Goal: Task Accomplishment & Management: Manage account settings

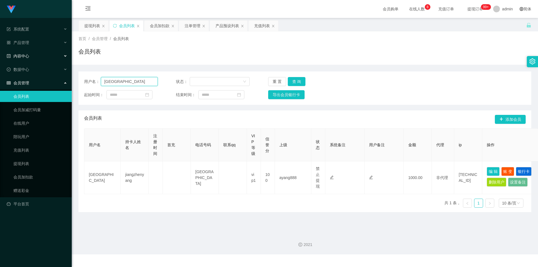
drag, startPoint x: 31, startPoint y: 73, endPoint x: 0, endPoint y: 59, distance: 33.7
click at [0, 59] on section "系统配置 产品管理 产品列表 产品预设列表 开奖记录 注单管理 即时注单 内容中心 站内信 公告列表 活动列表 数据中心 员工统计 团队统计 会员管理 会员列…" at bounding box center [269, 127] width 538 height 254
paste input "92769468"
type input "92769468"
click at [295, 82] on button "查 询" at bounding box center [297, 81] width 18 height 9
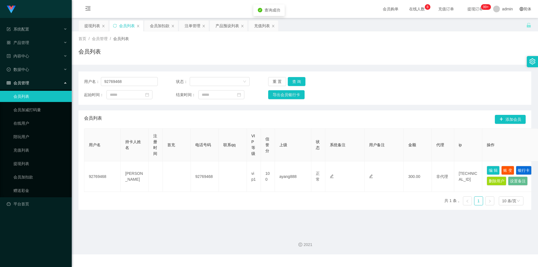
click at [321, 66] on div "用户名： 92769468 状态： 重 置 查 询 起始时间： 结束时间： 导出会员银行卡 会员列表 添加会员 用户名 持卡人姓名 注册时间 首充 电话号码 …" at bounding box center [304, 137] width 453 height 145
click at [324, 65] on div "用户名： 92769468 状态： 重 置 查 询 起始时间： 结束时间： 导出会员银行卡 会员列表 添加会员 用户名 持卡人姓名 注册时间 首充 电话号码 …" at bounding box center [304, 137] width 453 height 145
click at [227, 55] on div "会员列表" at bounding box center [304, 53] width 453 height 13
click at [460, 52] on div "会员列表" at bounding box center [304, 53] width 453 height 13
drag, startPoint x: 132, startPoint y: 80, endPoint x: 0, endPoint y: 64, distance: 132.7
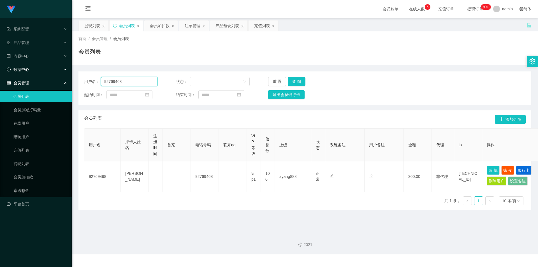
click at [0, 64] on section "系统配置 产品管理 产品列表 产品预设列表 开奖记录 注单管理 即时注单 内容中心 站内信 公告列表 活动列表 数据中心 员工统计 团队统计 会员管理 会员列…" at bounding box center [269, 127] width 538 height 254
click at [193, 24] on div "注单管理" at bounding box center [193, 25] width 16 height 11
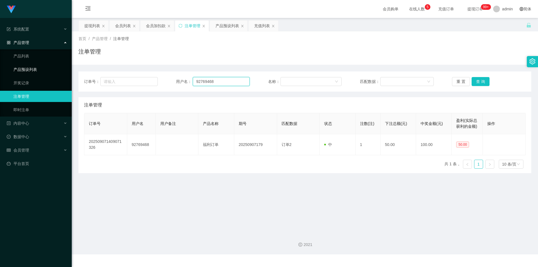
drag, startPoint x: 224, startPoint y: 80, endPoint x: 34, endPoint y: 73, distance: 190.1
click at [34, 73] on section "系统配置 产品管理 产品列表 产品预设列表 开奖记录 注单管理 即时注单 内容中心 站内信 公告列表 活动列表 数据中心 员工统计 团队统计 会员管理 会员列…" at bounding box center [269, 127] width 538 height 254
click at [473, 78] on button "查 询" at bounding box center [481, 81] width 18 height 9
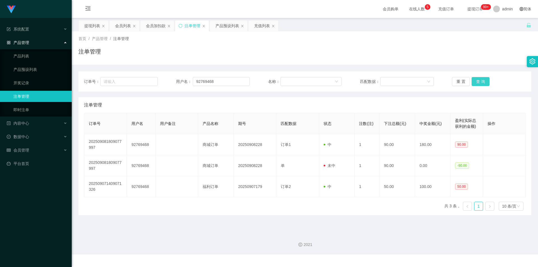
click at [478, 78] on button "查 询" at bounding box center [481, 81] width 18 height 9
click at [439, 59] on div "注单管理" at bounding box center [304, 53] width 453 height 13
click at [424, 58] on div "注单管理" at bounding box center [304, 53] width 453 height 13
click at [152, 28] on div "会员加扣款" at bounding box center [156, 25] width 20 height 11
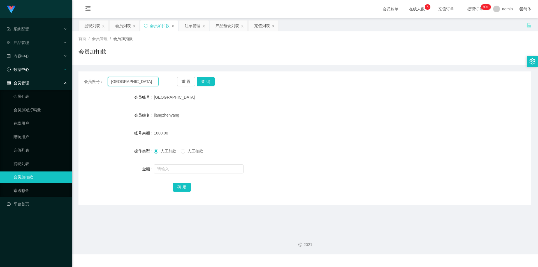
drag, startPoint x: 117, startPoint y: 83, endPoint x: 0, endPoint y: 67, distance: 117.4
click at [0, 67] on section "系统配置 产品管理 产品列表 产品预设列表 开奖记录 注单管理 即时注单 内容中心 站内信 公告列表 活动列表 数据中心 员工统计 团队统计 会员管理 会员列…" at bounding box center [269, 127] width 538 height 254
paste input "92769468"
type input "92769468"
click at [204, 81] on button "查 询" at bounding box center [206, 81] width 18 height 9
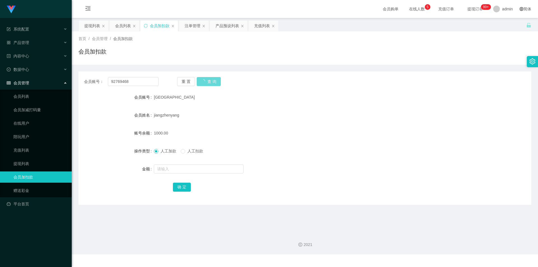
click at [204, 81] on div "重 置 查 询" at bounding box center [214, 81] width 75 height 9
click at [204, 81] on button "查 询" at bounding box center [206, 81] width 18 height 9
click at [196, 70] on div "会员账号： 92769468 重 置 查 询 会员账号 92769468 会员姓名 [PERSON_NAME] 账号余额 300.00 操作类型 人工加款 人…" at bounding box center [304, 135] width 453 height 140
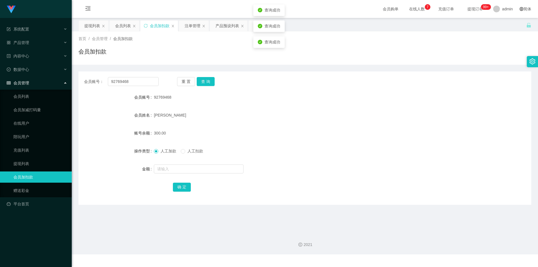
click at [345, 76] on div "会员账号： 92769468 重 置 查 询 会员账号 92769468 会员姓名 [PERSON_NAME] 账号余额 300.00 操作类型 人工加款 人…" at bounding box center [304, 137] width 453 height 133
drag, startPoint x: 134, startPoint y: 82, endPoint x: 0, endPoint y: 57, distance: 136.2
click at [0, 57] on section "系统配置 产品管理 产品列表 产品预设列表 开奖记录 注单管理 即时注单 内容中心 站内信 公告列表 活动列表 数据中心 员工统计 团队统计 会员管理 会员列…" at bounding box center [269, 127] width 538 height 254
click at [205, 83] on button "查 询" at bounding box center [206, 81] width 18 height 9
click at [184, 53] on div "会员加扣款" at bounding box center [304, 53] width 453 height 13
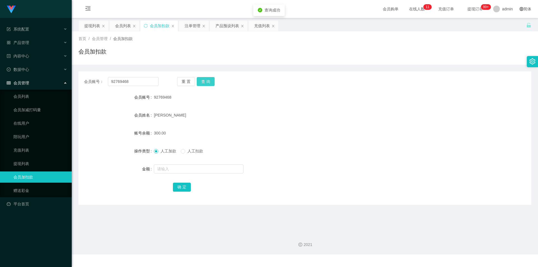
click at [204, 82] on button "查 询" at bounding box center [206, 81] width 18 height 9
click at [190, 53] on div "会员加扣款" at bounding box center [304, 53] width 453 height 13
click at [91, 25] on div "提现列表" at bounding box center [92, 25] width 16 height 11
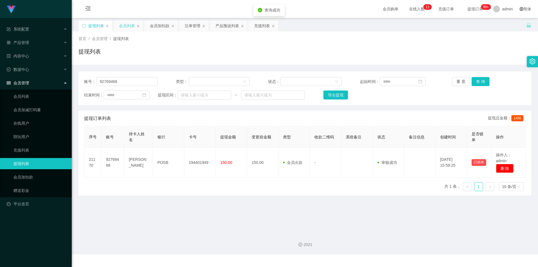
click at [126, 26] on div "会员列表" at bounding box center [127, 25] width 16 height 11
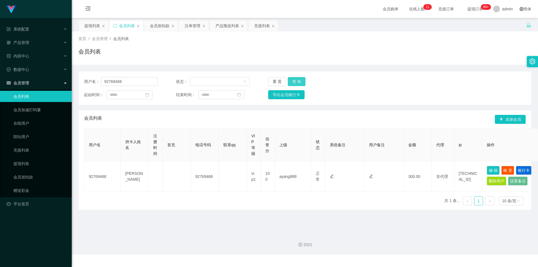
click at [296, 80] on button "查 询" at bounding box center [297, 81] width 18 height 9
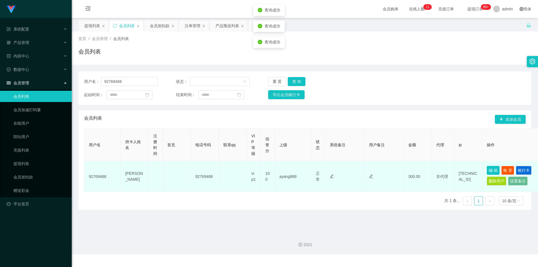
click at [491, 169] on button "编 辑" at bounding box center [493, 170] width 13 height 9
type input "92769468"
type input "[PERSON_NAME]"
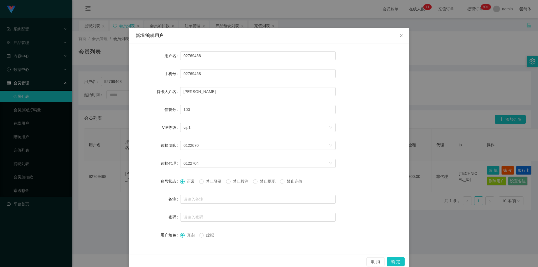
click at [428, 81] on div "新增/编辑用户 用户名 92769468 手机号 92769468 持卡人姓名 [PERSON_NAME]分 100 VIP等级 选择VIP等级 vip1 选…" at bounding box center [269, 133] width 538 height 267
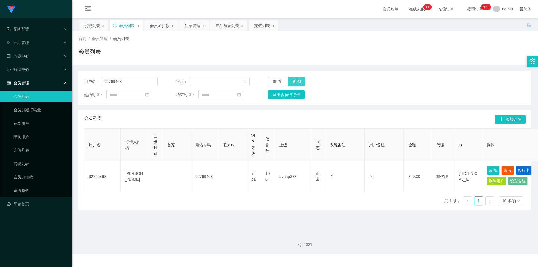
click at [294, 80] on button "查 询" at bounding box center [297, 81] width 18 height 9
drag, startPoint x: 134, startPoint y: 81, endPoint x: 0, endPoint y: 67, distance: 135.0
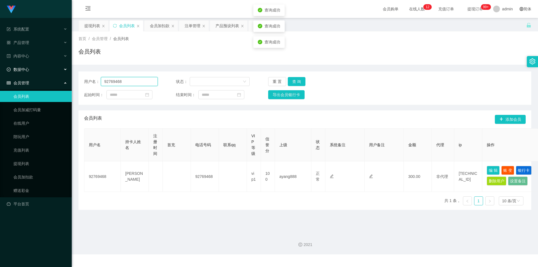
click at [0, 67] on section "系统配置 产品管理 产品列表 产品预设列表 开奖记录 注单管理 即时注单 内容中心 站内信 公告列表 活动列表 数据中心 员工统计 团队统计 会员管理 会员列…" at bounding box center [269, 127] width 538 height 254
click at [89, 31] on div "首页 / 会员管理 / 会员列表 / 会员列表" at bounding box center [305, 47] width 466 height 33
click at [92, 29] on div "提现列表" at bounding box center [92, 25] width 16 height 11
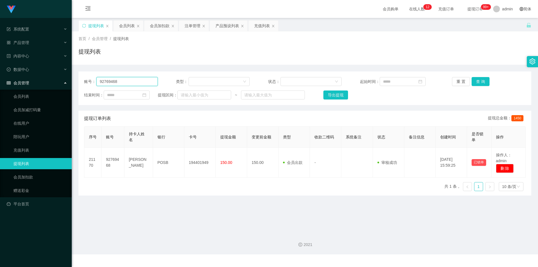
drag, startPoint x: 136, startPoint y: 81, endPoint x: 0, endPoint y: 78, distance: 136.5
click at [0, 78] on section "系统配置 产品管理 产品列表 产品预设列表 开奖记录 注单管理 即时注单 内容中心 站内信 公告列表 活动列表 数据中心 员工统计 团队统计 会员管理 会员列…" at bounding box center [269, 127] width 538 height 254
click at [476, 82] on button "查 询" at bounding box center [481, 81] width 18 height 9
click at [476, 81] on button "查 询" at bounding box center [481, 81] width 18 height 9
drag, startPoint x: 483, startPoint y: 53, endPoint x: 485, endPoint y: 50, distance: 3.0
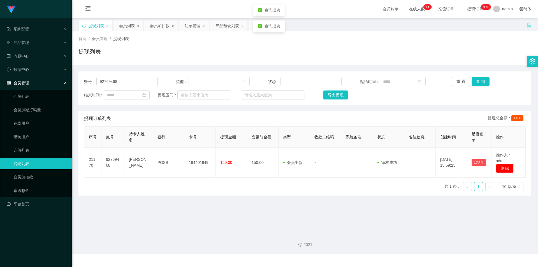
click at [483, 53] on div "提现列表" at bounding box center [304, 53] width 453 height 13
click at [481, 79] on button "查 询" at bounding box center [481, 81] width 18 height 9
click at [485, 52] on div "提现列表" at bounding box center [304, 53] width 453 height 13
drag, startPoint x: 134, startPoint y: 82, endPoint x: 0, endPoint y: 67, distance: 134.7
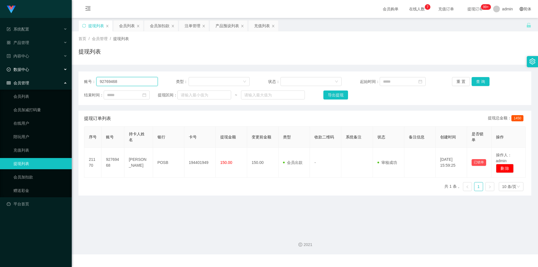
click at [0, 67] on section "系统配置 产品管理 产品列表 产品预设列表 开奖记录 注单管理 即时注单 内容中心 站内信 公告列表 活动列表 数据中心 员工统计 团队统计 会员管理 会员列…" at bounding box center [269, 127] width 538 height 254
click at [476, 80] on button "查 询" at bounding box center [481, 81] width 18 height 9
click at [456, 57] on div "提现列表" at bounding box center [304, 53] width 453 height 13
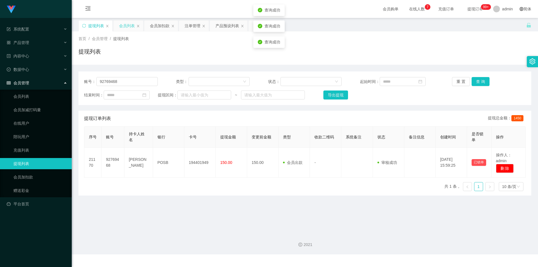
click at [121, 26] on div "会员列表" at bounding box center [127, 25] width 16 height 11
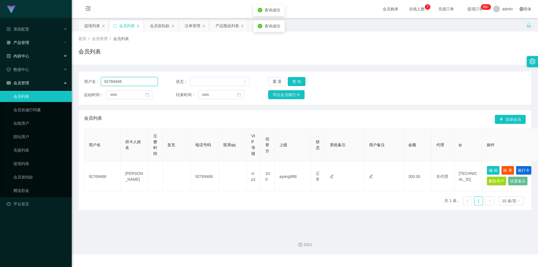
drag, startPoint x: 129, startPoint y: 82, endPoint x: 0, endPoint y: 39, distance: 135.8
click at [0, 39] on section "系统配置 产品管理 产品列表 产品预设列表 开奖记录 注单管理 即时注单 内容中心 站内信 公告列表 活动列表 数据中心 员工统计 团队统计 会员管理 会员列…" at bounding box center [269, 127] width 538 height 254
click at [298, 83] on button "查 询" at bounding box center [297, 81] width 18 height 9
click at [297, 80] on button "查 询" at bounding box center [297, 81] width 18 height 9
click at [373, 73] on div "用户名： 92769468 状态： 重 置 查 询 起始时间： 结束时间： 导出会员银行卡" at bounding box center [304, 87] width 453 height 33
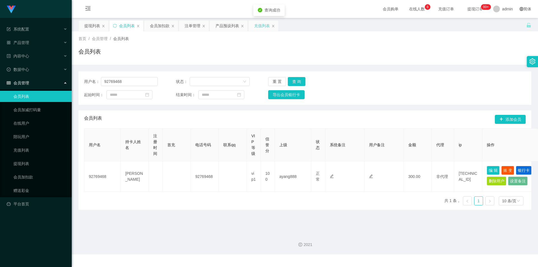
click at [258, 22] on div "充值列表" at bounding box center [262, 25] width 16 height 11
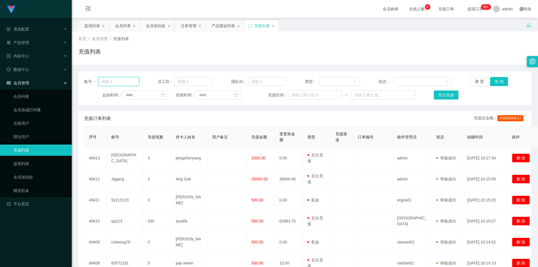
click at [117, 83] on input "text" at bounding box center [118, 81] width 41 height 9
paste input "92769468"
type input "92769468"
click at [495, 82] on button "查 询" at bounding box center [499, 81] width 18 height 9
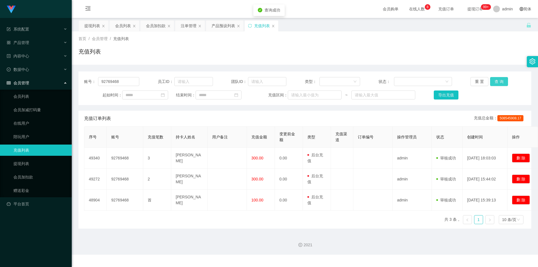
click at [495, 82] on button "查 询" at bounding box center [499, 81] width 18 height 9
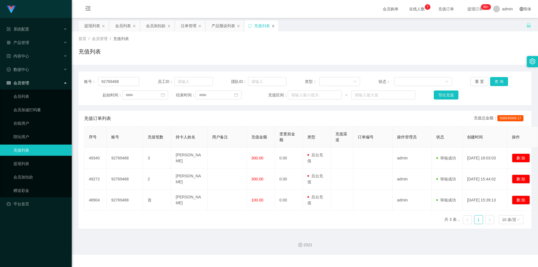
click at [272, 25] on icon "图标: close" at bounding box center [273, 26] width 2 height 3
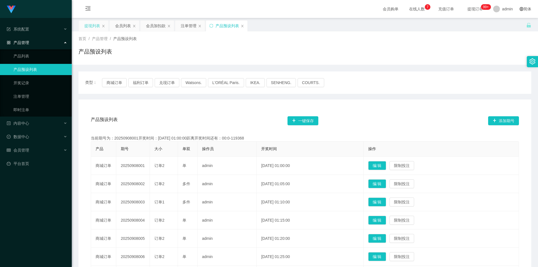
click at [89, 25] on div "提现列表" at bounding box center [92, 25] width 16 height 11
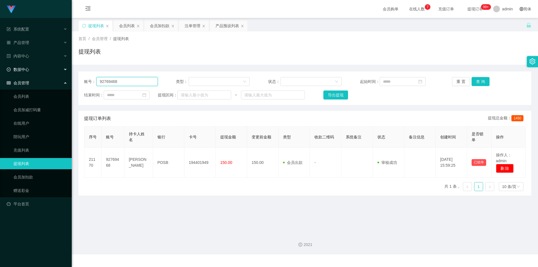
drag, startPoint x: 0, startPoint y: 74, endPoint x: 0, endPoint y: 68, distance: 6.2
click at [0, 68] on section "系统配置 产品管理 产品列表 产品预设列表 开奖记录 注单管理 即时注单 内容中心 站内信 公告列表 活动列表 数据中心 员工统计 团队统计 会员管理 会员列…" at bounding box center [269, 127] width 538 height 254
click at [479, 79] on button "查 询" at bounding box center [481, 81] width 18 height 9
click at [488, 51] on div "提现列表" at bounding box center [304, 53] width 453 height 13
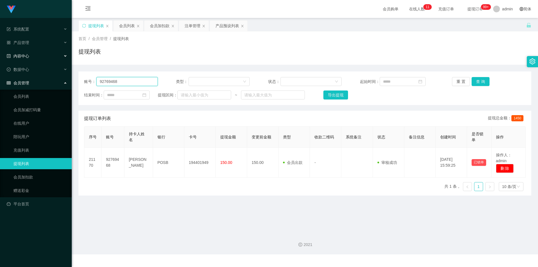
drag, startPoint x: 133, startPoint y: 81, endPoint x: 0, endPoint y: 55, distance: 136.0
click at [0, 55] on section "系统配置 产品管理 产品列表 产品预设列表 开奖记录 注单管理 即时注单 内容中心 站内信 公告列表 活动列表 数据中心 员工统计 团队统计 会员管理 会员列…" at bounding box center [269, 127] width 538 height 254
click at [482, 80] on button "查 询" at bounding box center [481, 81] width 18 height 9
click at [471, 75] on div "账号： 92769468 类型： 状态： 起始时间： 重 置 查 询 结束时间： 提现区间： ~ 导出提现" at bounding box center [304, 88] width 453 height 34
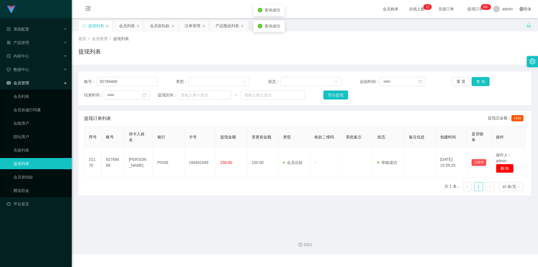
drag, startPoint x: 427, startPoint y: 57, endPoint x: 287, endPoint y: 43, distance: 141.1
click at [427, 57] on div "提现列表" at bounding box center [304, 53] width 453 height 13
click at [355, 48] on div "提现列表" at bounding box center [304, 53] width 453 height 13
click at [227, 27] on div "产品预设列表" at bounding box center [227, 25] width 24 height 11
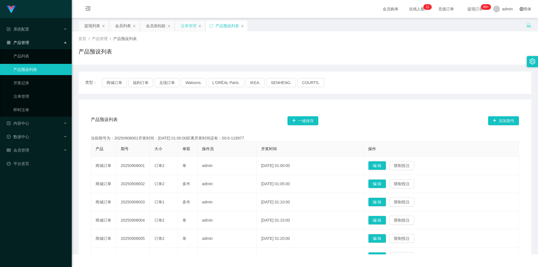
click at [187, 24] on div "注单管理" at bounding box center [189, 25] width 16 height 11
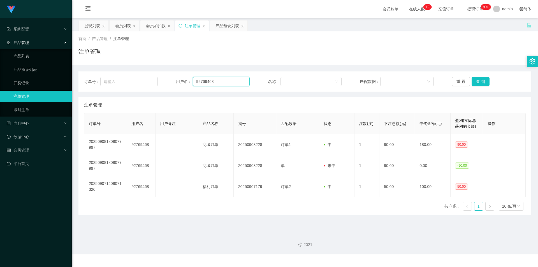
drag, startPoint x: 235, startPoint y: 83, endPoint x: 0, endPoint y: 47, distance: 237.5
click at [0, 47] on section "系统配置 产品管理 产品列表 产品预设列表 开奖记录 注单管理 即时注单 内容中心 站内信 公告列表 活动列表 数据中心 员工统计 团队统计 会员管理 会员列…" at bounding box center [269, 127] width 538 height 254
click at [483, 82] on button "查 询" at bounding box center [481, 81] width 18 height 9
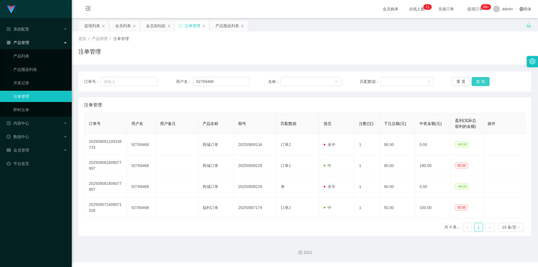
click at [483, 82] on button "查 询" at bounding box center [481, 81] width 18 height 9
click at [375, 54] on div "注单管理" at bounding box center [304, 53] width 453 height 13
click at [357, 51] on div "注单管理" at bounding box center [304, 53] width 453 height 13
click at [343, 51] on div "注单管理" at bounding box center [304, 53] width 453 height 13
click at [115, 24] on div "会员列表" at bounding box center [123, 25] width 16 height 11
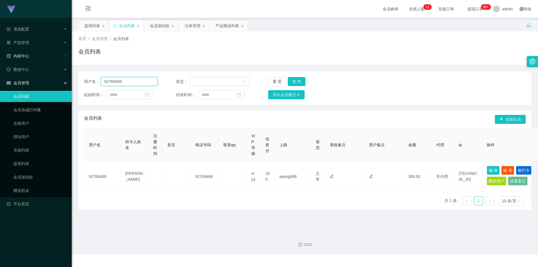
drag, startPoint x: 135, startPoint y: 77, endPoint x: 1, endPoint y: 58, distance: 135.9
click at [0, 58] on section "系统配置 产品管理 产品列表 产品预设列表 开奖记录 注单管理 即时注单 内容中心 站内信 公告列表 活动列表 数据中心 员工统计 团队统计 会员管理 会员列…" at bounding box center [269, 127] width 538 height 254
click at [300, 82] on button "查 询" at bounding box center [297, 81] width 18 height 9
click at [293, 79] on button "查 询" at bounding box center [297, 81] width 18 height 9
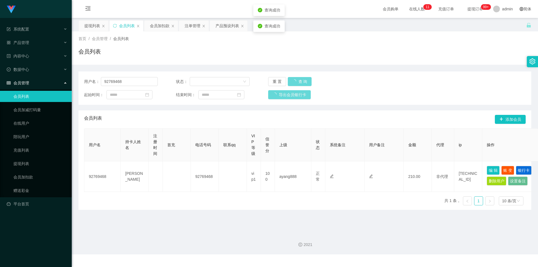
click at [153, 51] on div "会员列表" at bounding box center [304, 53] width 453 height 13
click at [161, 43] on div "首页 / 会员管理 / 会员列表 / 会员列表" at bounding box center [304, 48] width 453 height 24
click at [159, 25] on div "会员加扣款" at bounding box center [160, 25] width 20 height 11
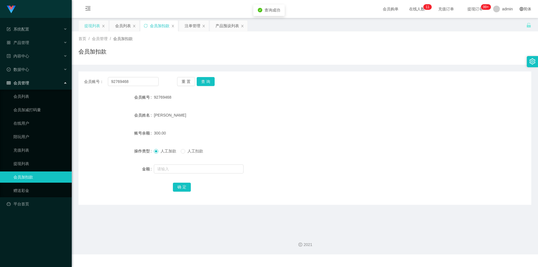
click at [88, 26] on div "提现列表" at bounding box center [92, 25] width 16 height 11
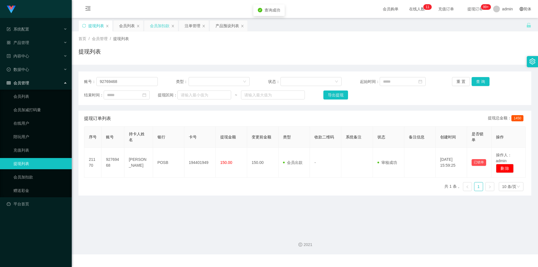
drag, startPoint x: 194, startPoint y: 28, endPoint x: 160, endPoint y: 31, distance: 34.0
click at [191, 29] on div "注单管理" at bounding box center [193, 25] width 16 height 11
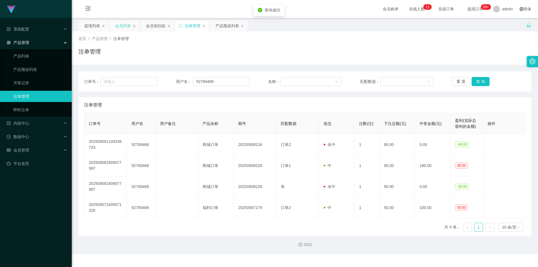
click at [124, 26] on div "会员列表" at bounding box center [123, 25] width 16 height 11
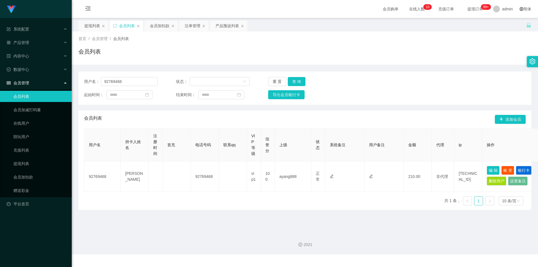
click at [161, 38] on div "首页 / 会员管理 / 会员列表 /" at bounding box center [304, 39] width 453 height 6
click at [161, 22] on div "会员加扣款" at bounding box center [160, 25] width 20 height 11
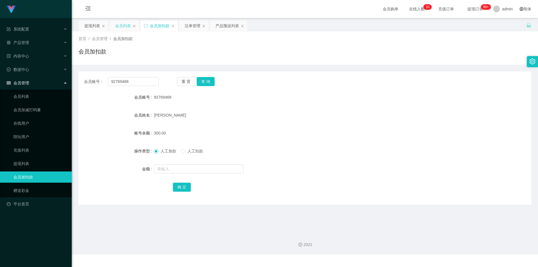
click at [112, 24] on div "会员列表" at bounding box center [125, 25] width 30 height 11
click at [118, 24] on div "会员列表" at bounding box center [123, 25] width 16 height 11
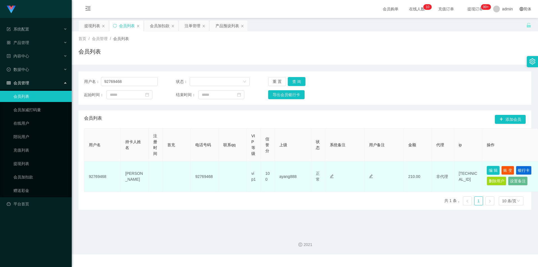
click at [491, 167] on button "编 辑" at bounding box center [493, 170] width 13 height 9
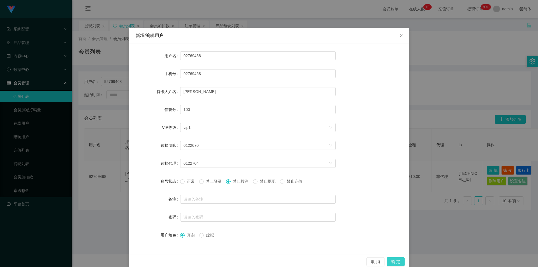
click at [393, 260] on button "确 定" at bounding box center [396, 261] width 18 height 9
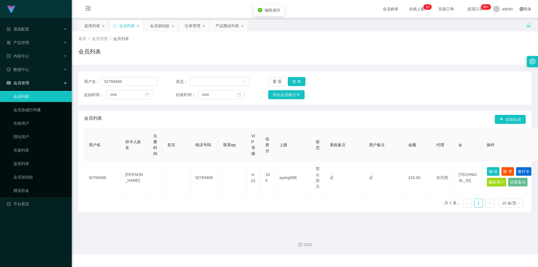
click at [429, 64] on div "首页 / 会员管理 / 会员列表 / 会员列表" at bounding box center [305, 47] width 466 height 33
drag, startPoint x: 464, startPoint y: 49, endPoint x: 504, endPoint y: 2, distance: 61.5
click at [465, 48] on div "会员列表" at bounding box center [304, 53] width 453 height 13
click at [138, 255] on div "系统配置 产品管理 产品列表 产品预设列表 开奖记录 注单管理 即时注单 内容中心 站内信 公告列表 活动列表 数据中心 员工统计 团队统计 会员管理 会员列…" at bounding box center [269, 133] width 538 height 267
click at [347, 108] on div "用户名： 92769468 状态： 重 置 查 询 起始时间： 结束时间： 导出会员银行卡 会员列表 添加会员 用户名 持卡人姓名 注册时间 首充 电话号码 …" at bounding box center [304, 141] width 453 height 141
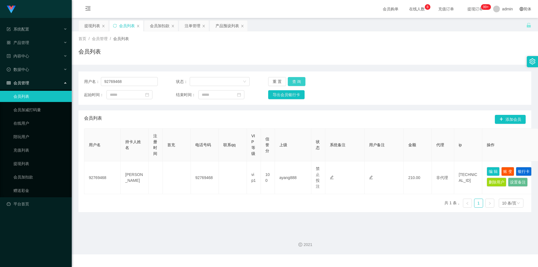
click at [299, 79] on button "查 询" at bounding box center [297, 81] width 18 height 9
click at [298, 79] on button "查 询" at bounding box center [297, 81] width 18 height 9
click at [157, 27] on div "会员加扣款" at bounding box center [160, 25] width 20 height 11
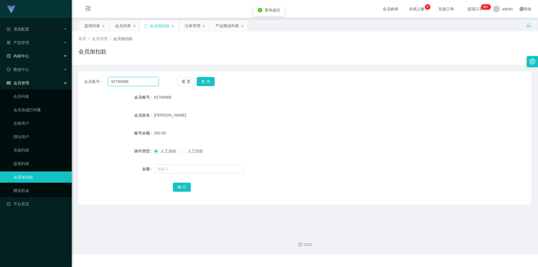
drag, startPoint x: 142, startPoint y: 81, endPoint x: 0, endPoint y: 56, distance: 144.6
click at [0, 57] on section "系统配置 产品管理 产品列表 产品预设列表 开奖记录 注单管理 即时注单 内容中心 站内信 公告列表 活动列表 数据中心 员工统计 团队统计 会员管理 会员列…" at bounding box center [269, 127] width 538 height 254
click at [208, 81] on button "查 询" at bounding box center [206, 81] width 18 height 9
click at [437, 68] on div "会员账号： 92769468 重 置 查 询 会员账号 92769468 会员姓名 [PERSON_NAME] 账号余额 210.00 操作类型 人工加款 人…" at bounding box center [304, 135] width 453 height 140
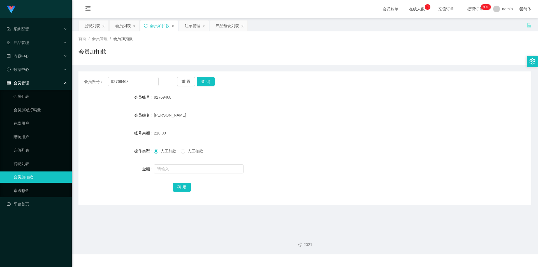
click at [147, 25] on icon "图标: sync" at bounding box center [146, 26] width 4 height 4
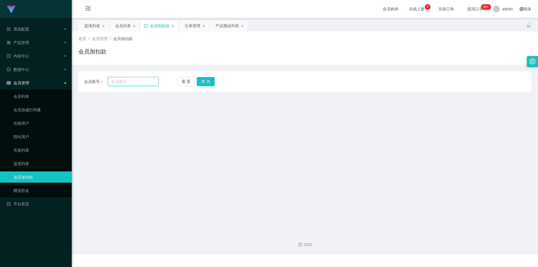
click at [138, 78] on input "text" at bounding box center [133, 81] width 51 height 9
paste input "92769468"
type input "92769468"
click at [205, 82] on button "查 询" at bounding box center [206, 81] width 18 height 9
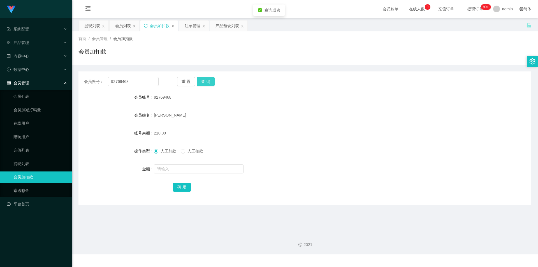
click at [205, 82] on button "查 询" at bounding box center [206, 81] width 18 height 9
click at [370, 71] on div "会员账号： 92769468 重 置 查 询 会员账号 92769468 会员姓名 [PERSON_NAME] 账号余额 210.00 操作类型 人工加款 人…" at bounding box center [304, 135] width 453 height 140
click at [441, 62] on div "首页 / 会员管理 / 会员加扣款 / 会员加扣款" at bounding box center [305, 47] width 466 height 33
click at [96, 26] on div "提现列表" at bounding box center [92, 25] width 16 height 11
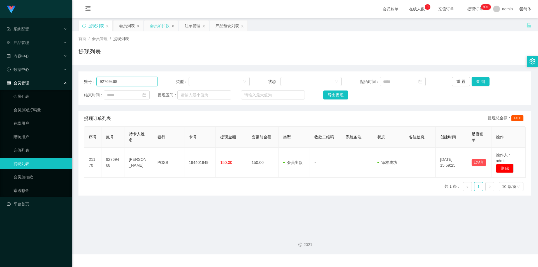
drag, startPoint x: 72, startPoint y: 78, endPoint x: 0, endPoint y: 63, distance: 73.3
click at [0, 63] on section "系统配置 产品管理 产品列表 产品预设列表 开奖记录 注单管理 即时注单 内容中心 站内信 公告列表 活动列表 数据中心 员工统计 团队统计 会员管理 会员列…" at bounding box center [269, 127] width 538 height 254
click at [481, 82] on button "查 询" at bounding box center [481, 81] width 18 height 9
drag, startPoint x: 490, startPoint y: 54, endPoint x: 495, endPoint y: 39, distance: 16.2
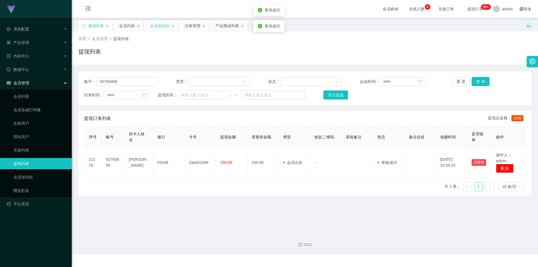
click at [490, 54] on div "提现列表" at bounding box center [304, 53] width 453 height 13
click at [141, 66] on div "账号： 92769468 类型： 状态： 起始时间： 重 置 查 询 结束时间： 提现区间： ~ 导出提现 提现订单列表 提现总金额： 1450 序号 账号 …" at bounding box center [304, 130] width 453 height 131
click at [484, 81] on button "查 询" at bounding box center [481, 81] width 18 height 9
click at [483, 80] on button "查 询" at bounding box center [481, 81] width 18 height 9
click at [482, 80] on button "查 询" at bounding box center [481, 81] width 18 height 9
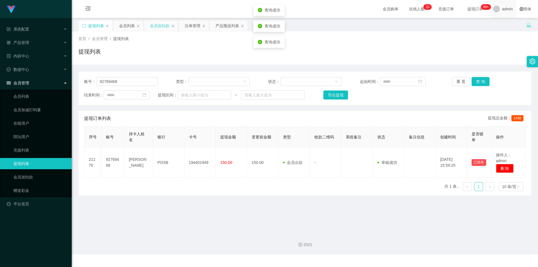
drag, startPoint x: 500, startPoint y: 48, endPoint x: 508, endPoint y: 2, distance: 46.3
click at [501, 45] on div "首页 / 会员管理 / 提现列表 / 提现列表" at bounding box center [304, 48] width 453 height 24
